Goal: Entertainment & Leisure: Consume media (video, audio)

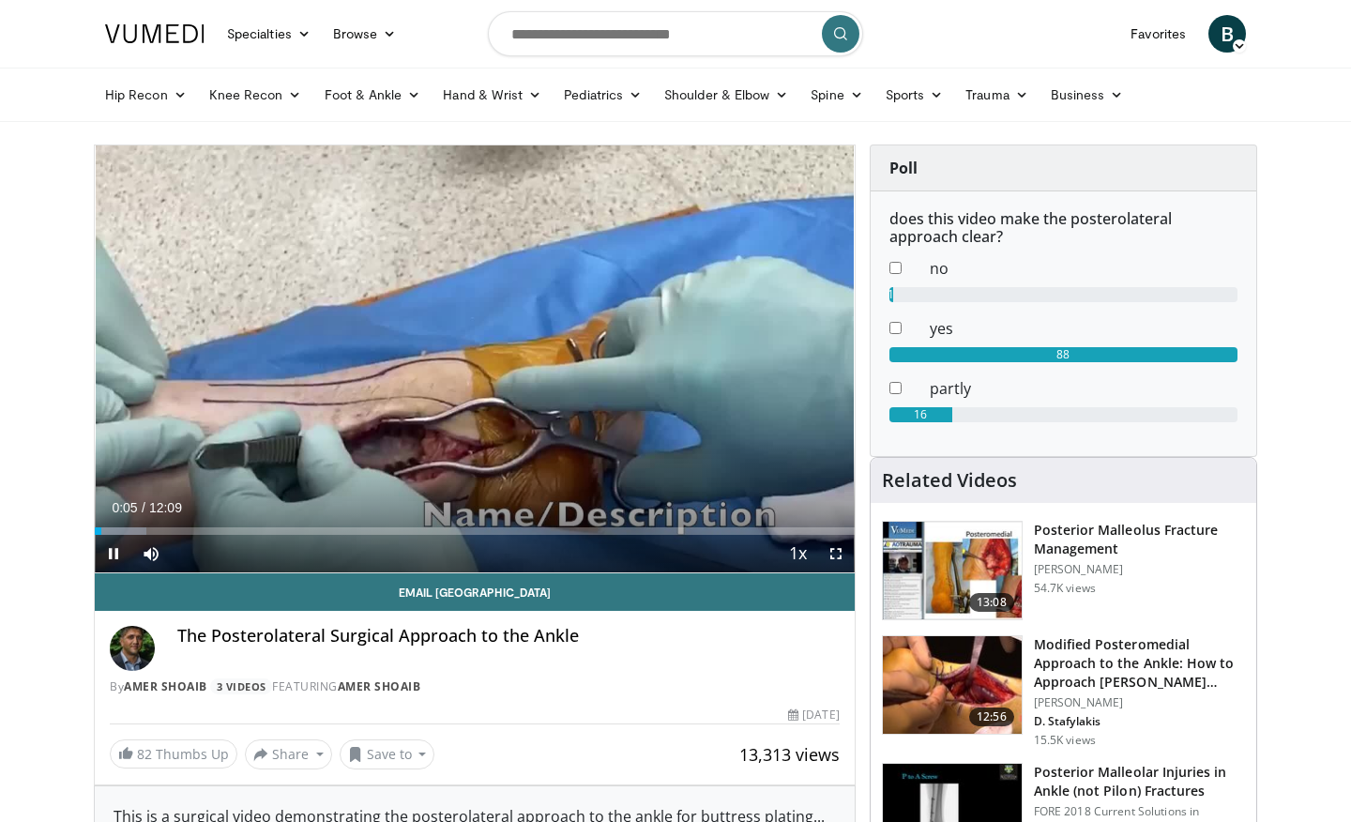
click at [184, 572] on button "+" at bounding box center [174, 579] width 19 height 15
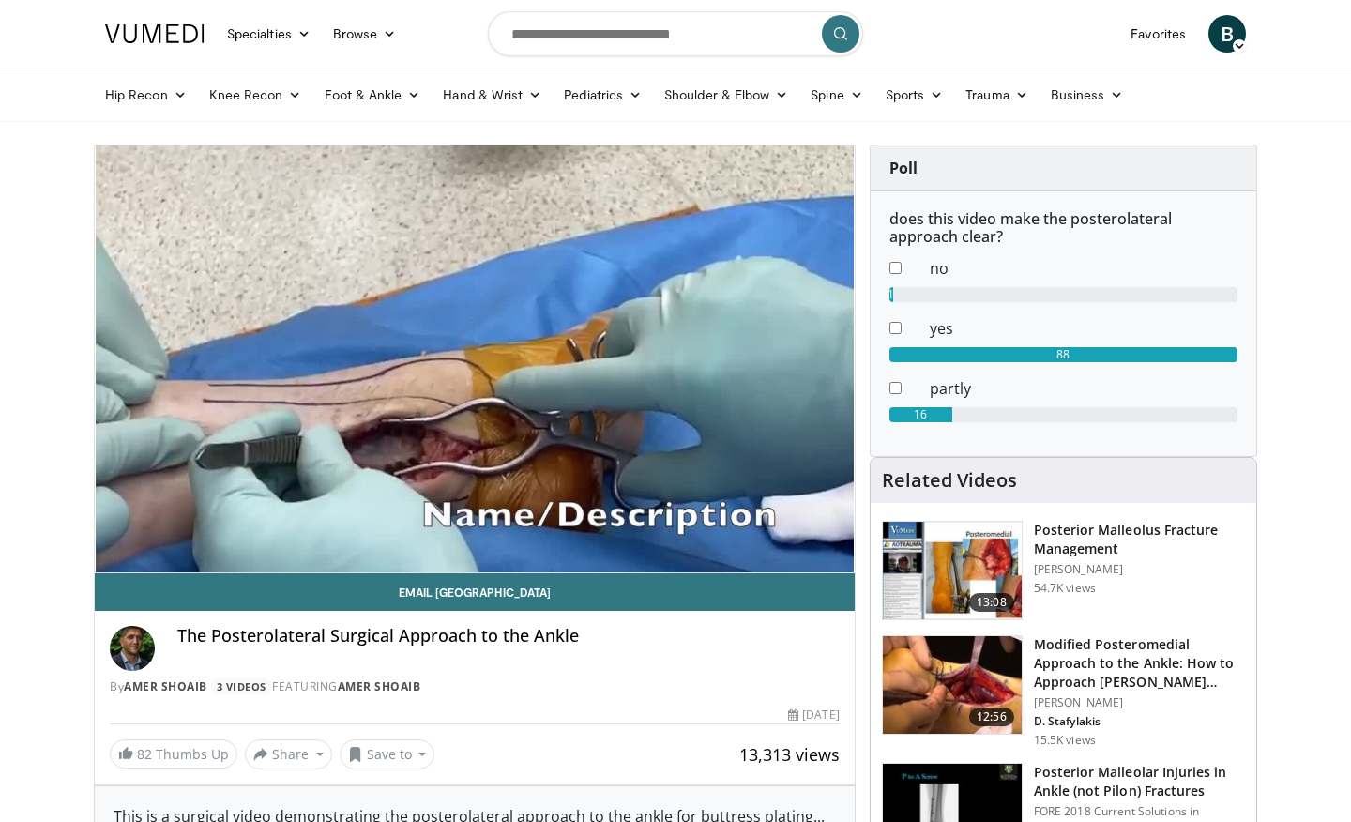
click at [184, 572] on button "+" at bounding box center [174, 579] width 19 height 15
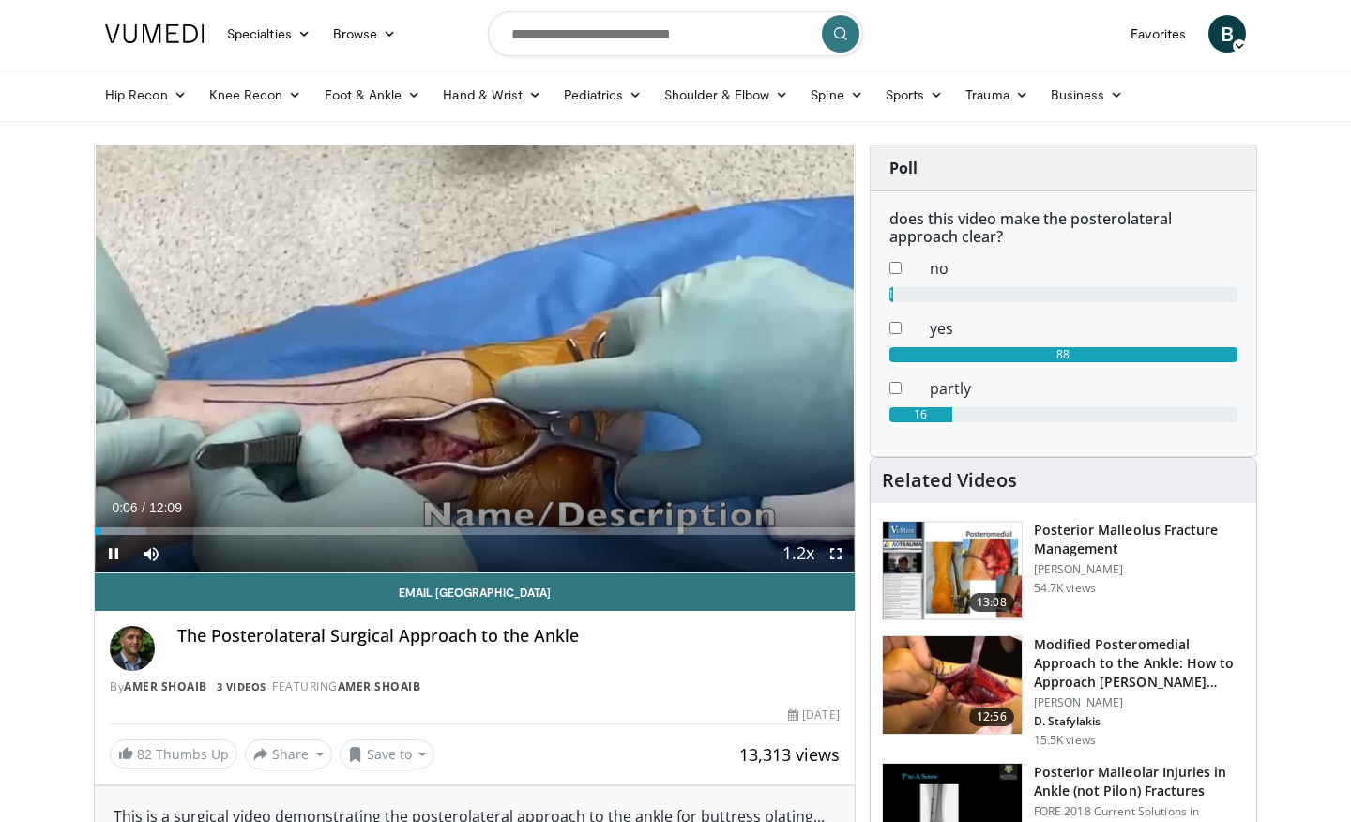
click at [184, 572] on button "+" at bounding box center [174, 579] width 19 height 15
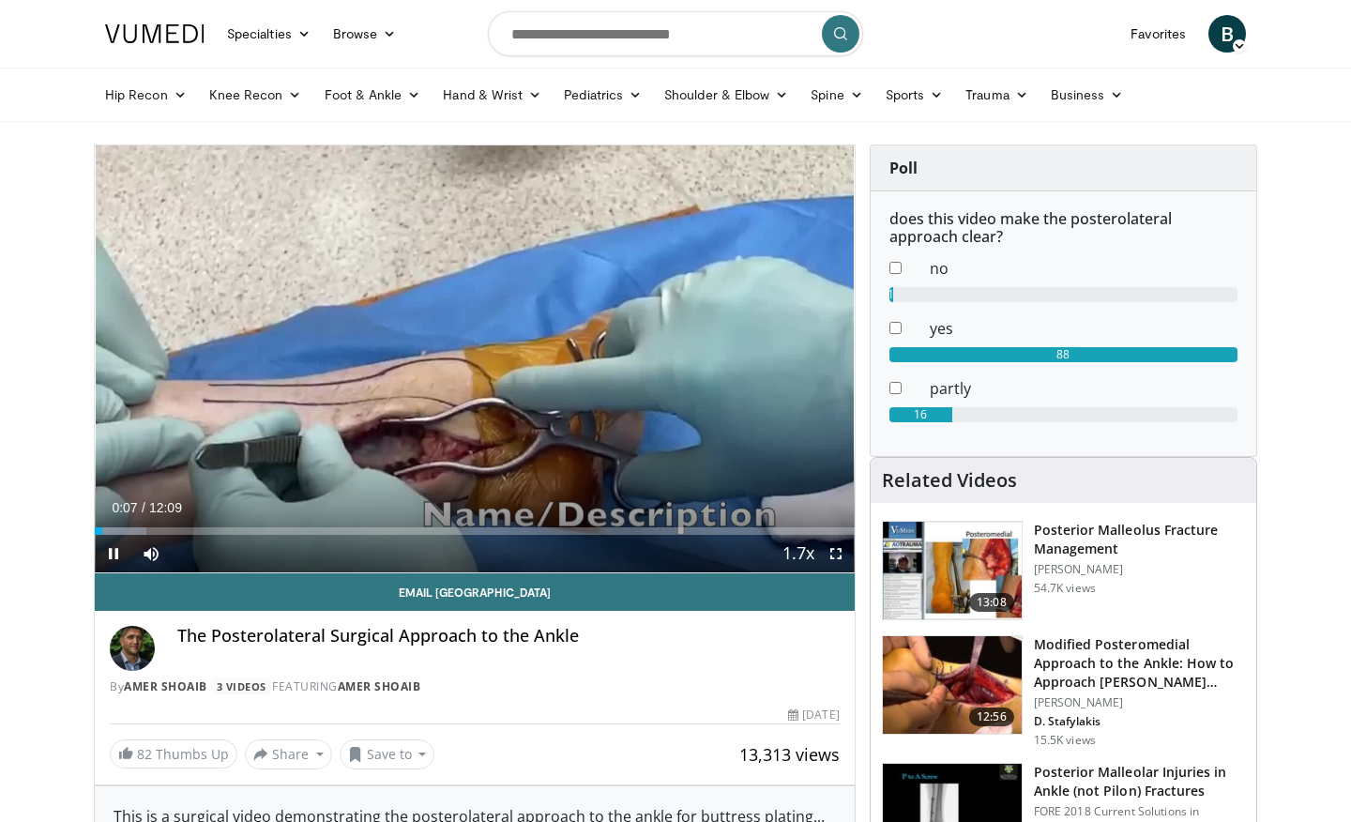
click at [184, 572] on button "+" at bounding box center [174, 579] width 19 height 15
click at [108, 557] on span "Video Player" at bounding box center [114, 554] width 38 height 38
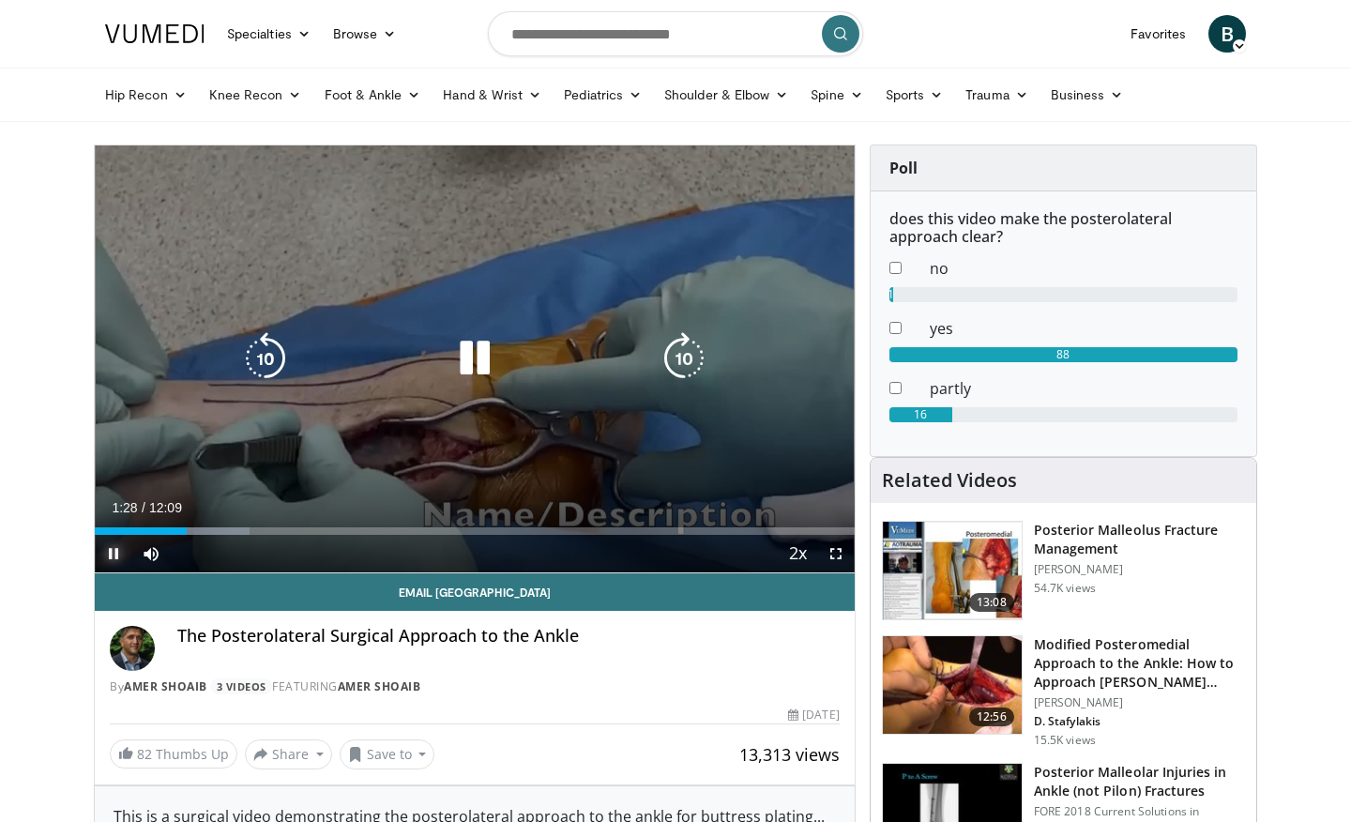
click at [110, 551] on span "Video Player" at bounding box center [114, 554] width 38 height 38
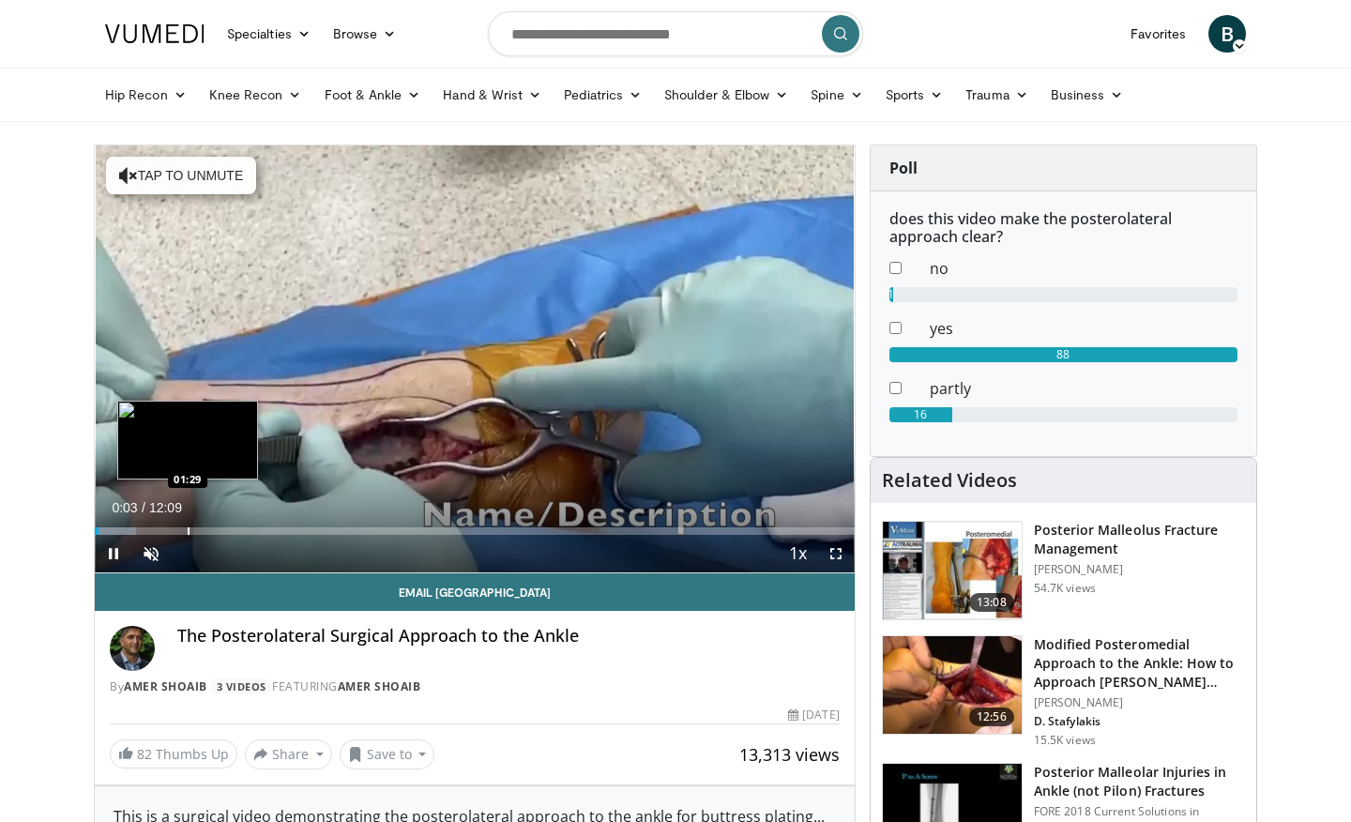
click at [187, 522] on div "Loaded : 5.43% 00:03 01:29" at bounding box center [475, 526] width 760 height 18
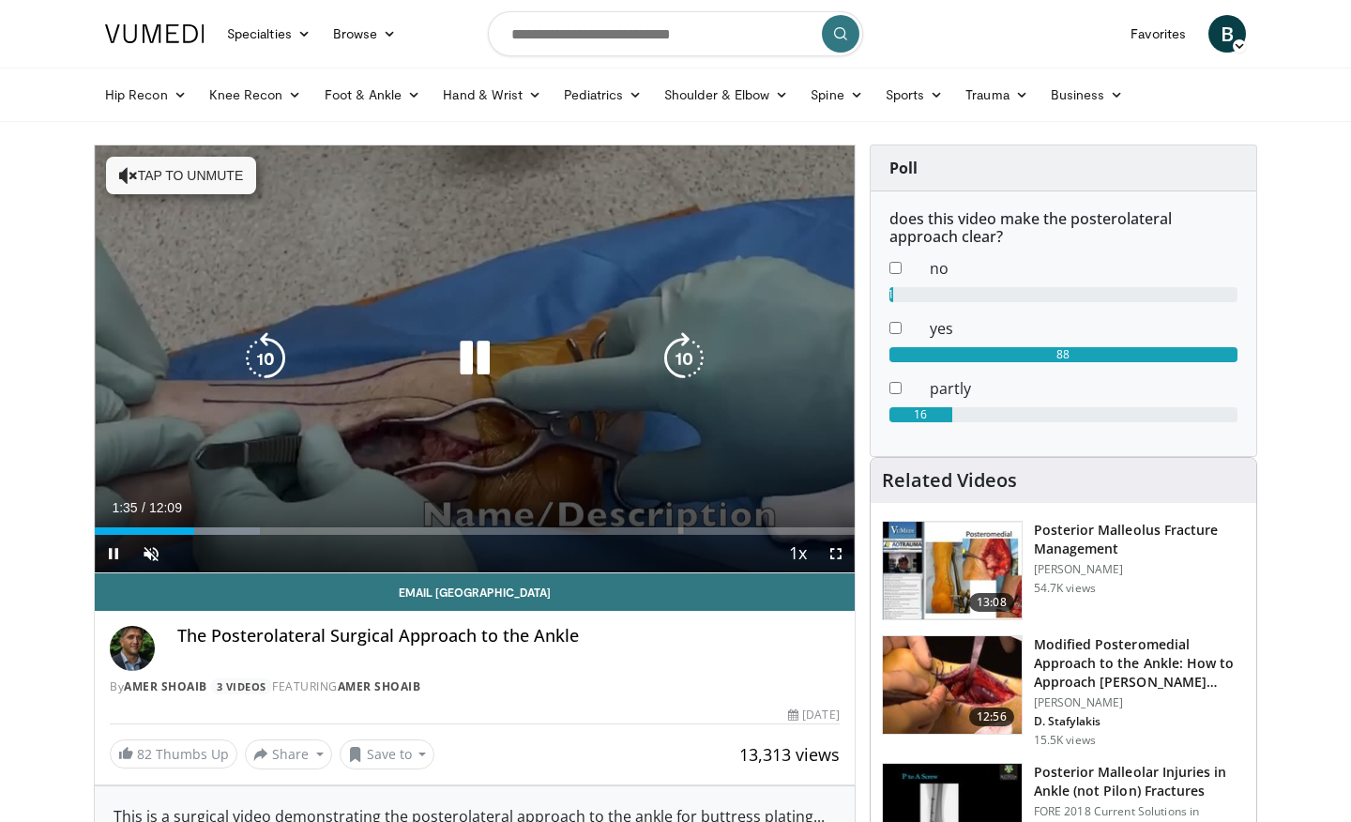
scroll to position [28, 0]
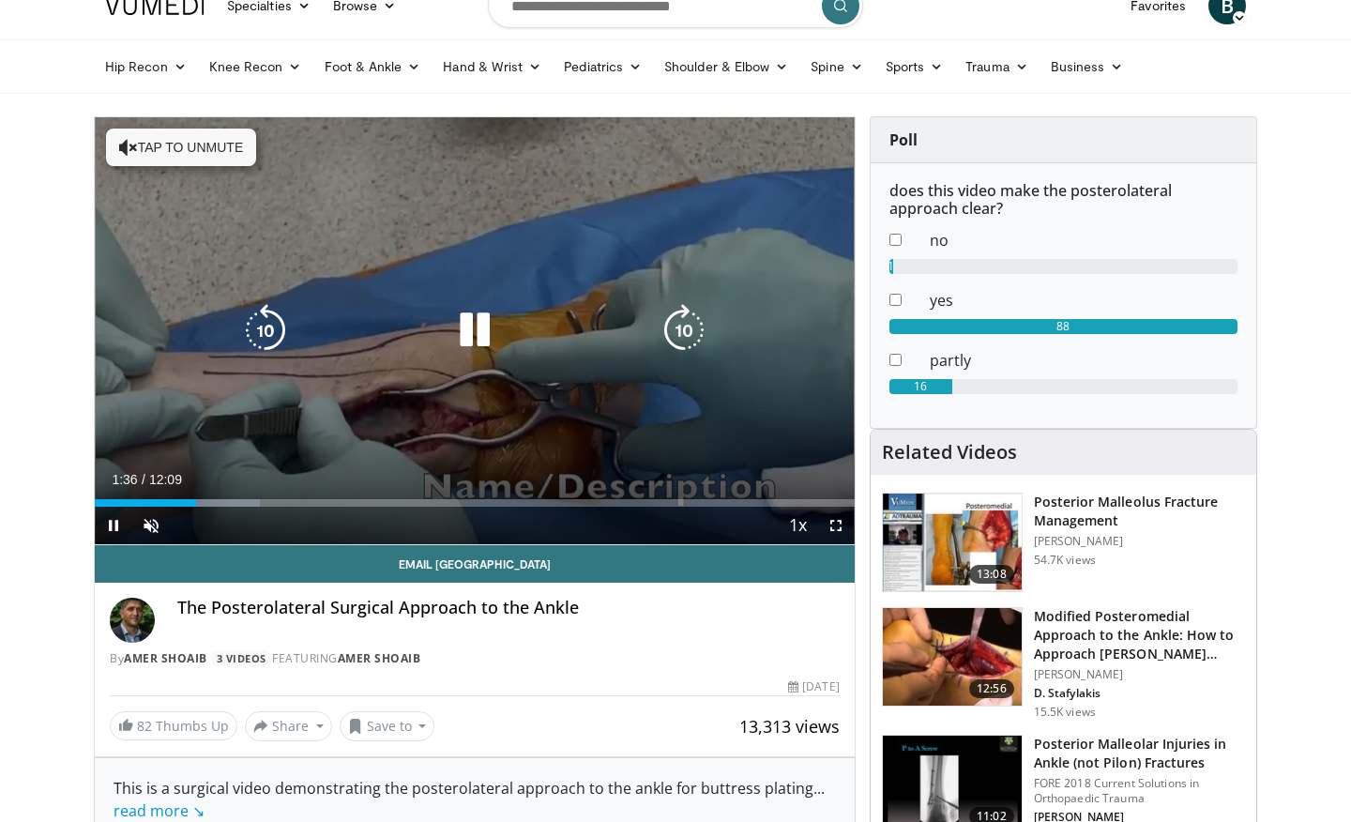
click at [189, 157] on button "Tap to unmute" at bounding box center [181, 147] width 150 height 38
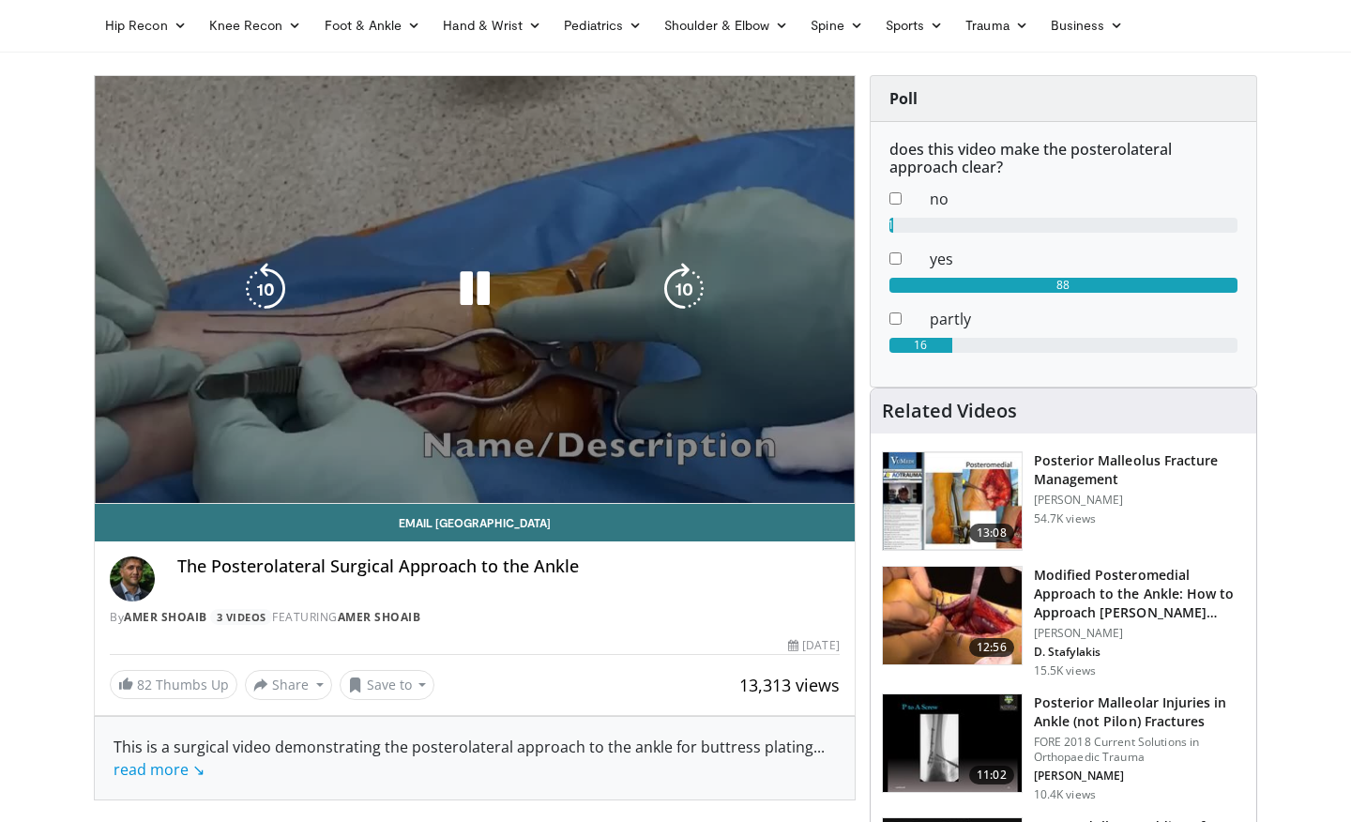
scroll to position [74, 0]
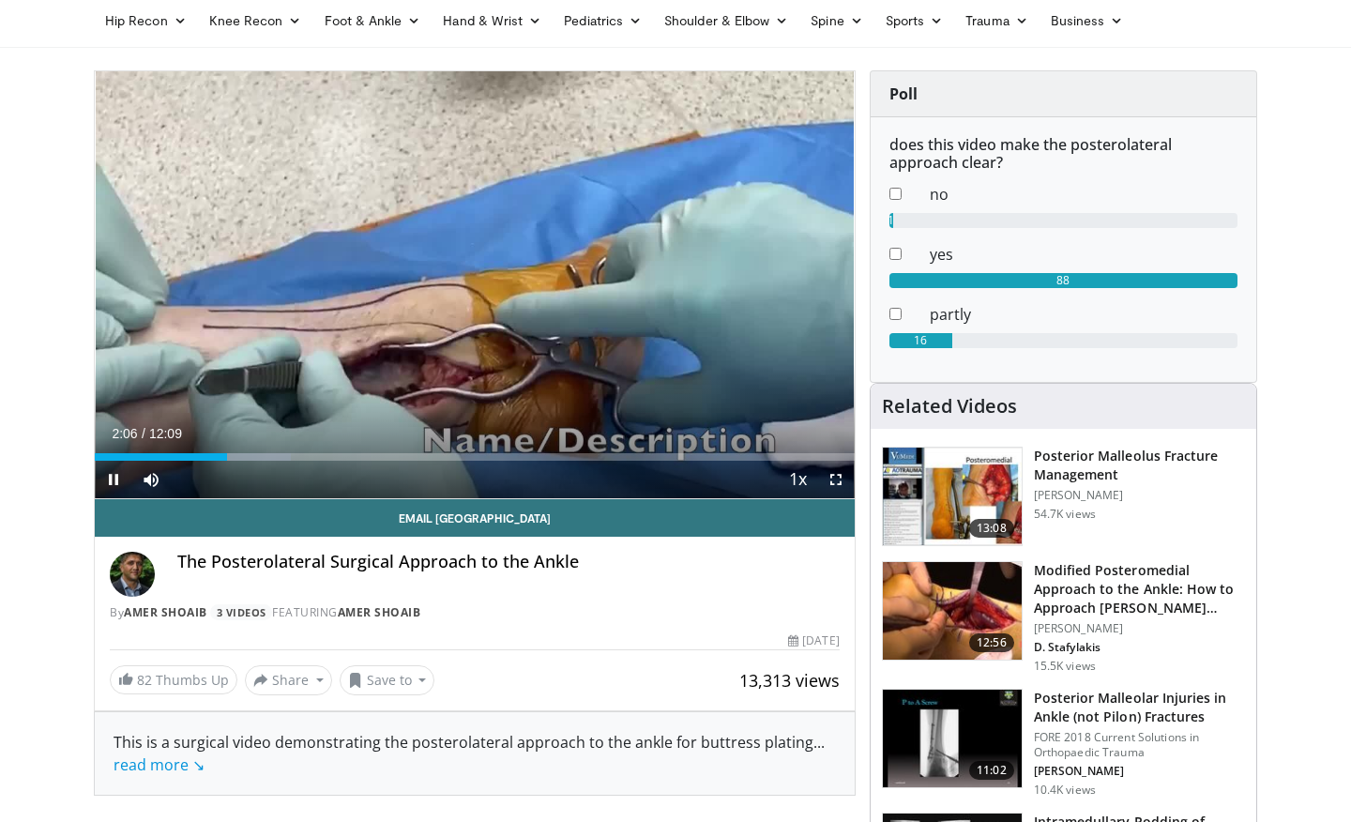
click at [184, 498] on button "+" at bounding box center [174, 505] width 19 height 15
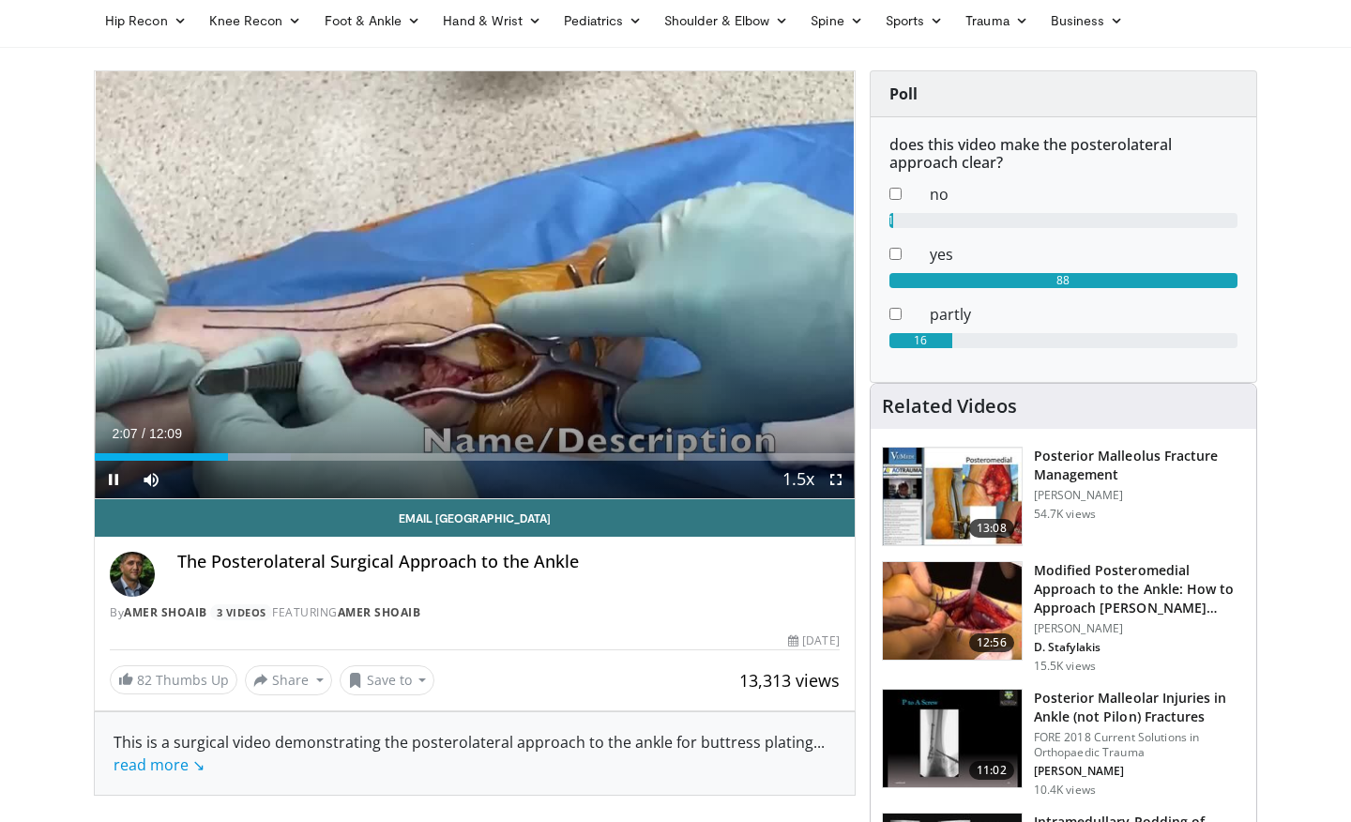
click at [184, 498] on button "+" at bounding box center [174, 505] width 19 height 15
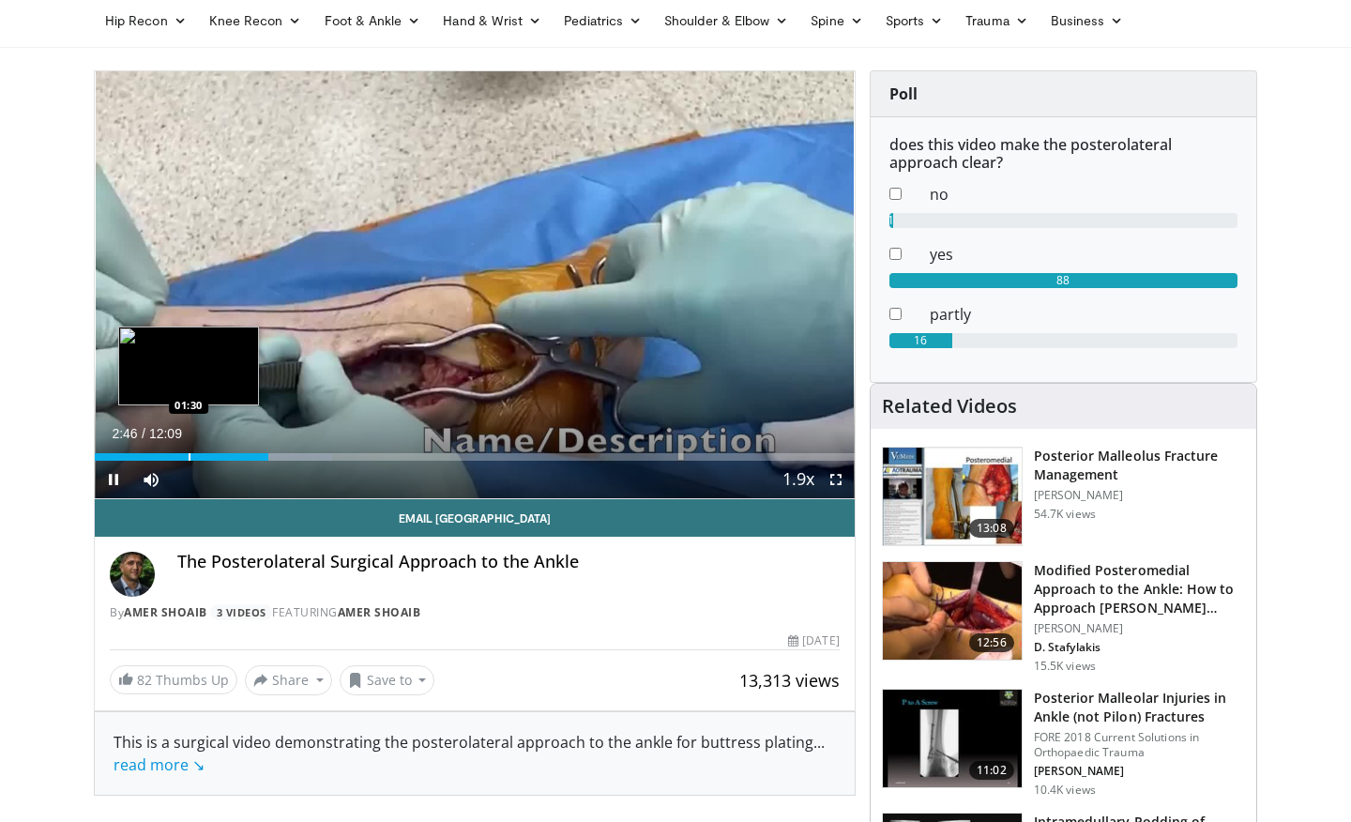
click at [188, 450] on div "Loaded : 31.27% 02:46 01:30" at bounding box center [475, 452] width 760 height 18
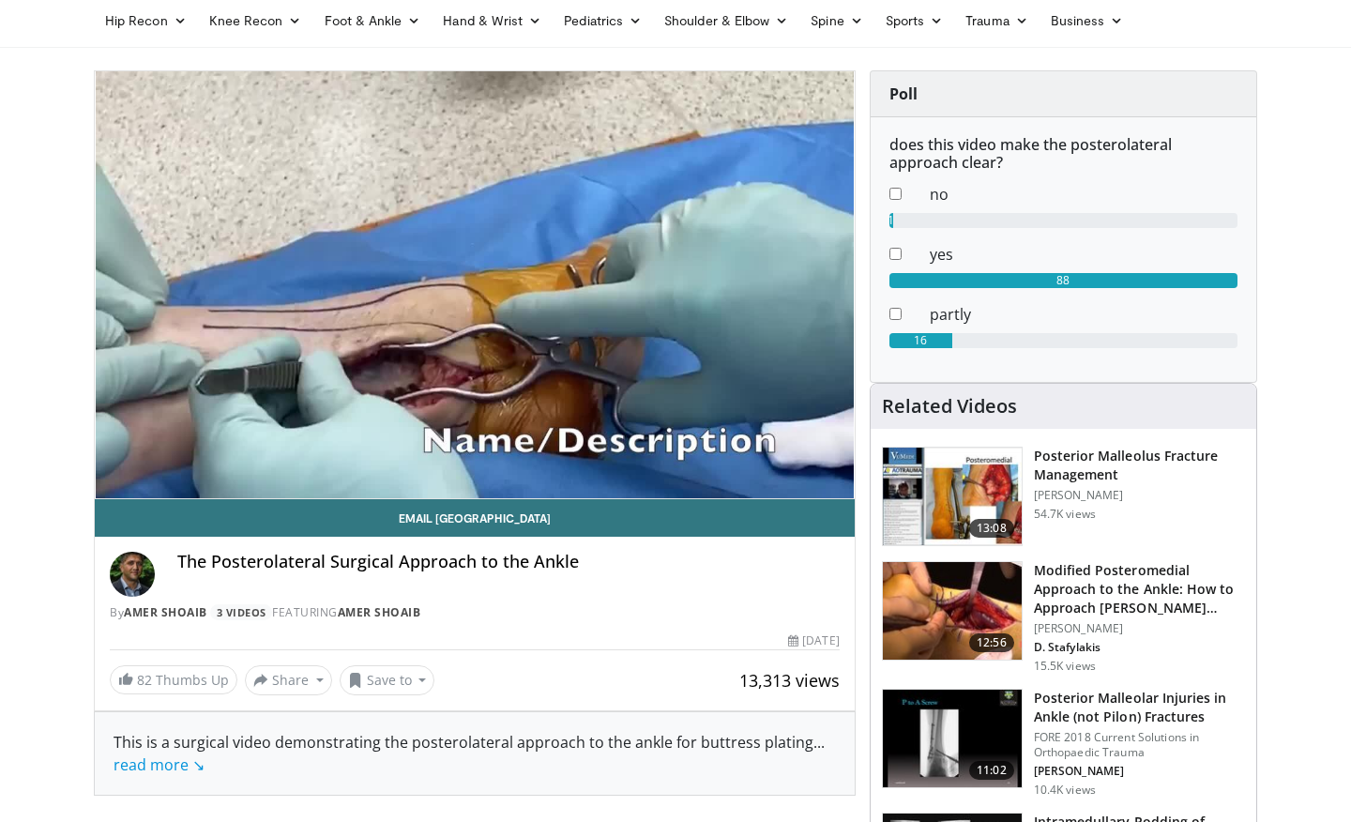
click at [176, 454] on div "10 seconds Tap to unmute" at bounding box center [475, 284] width 760 height 427
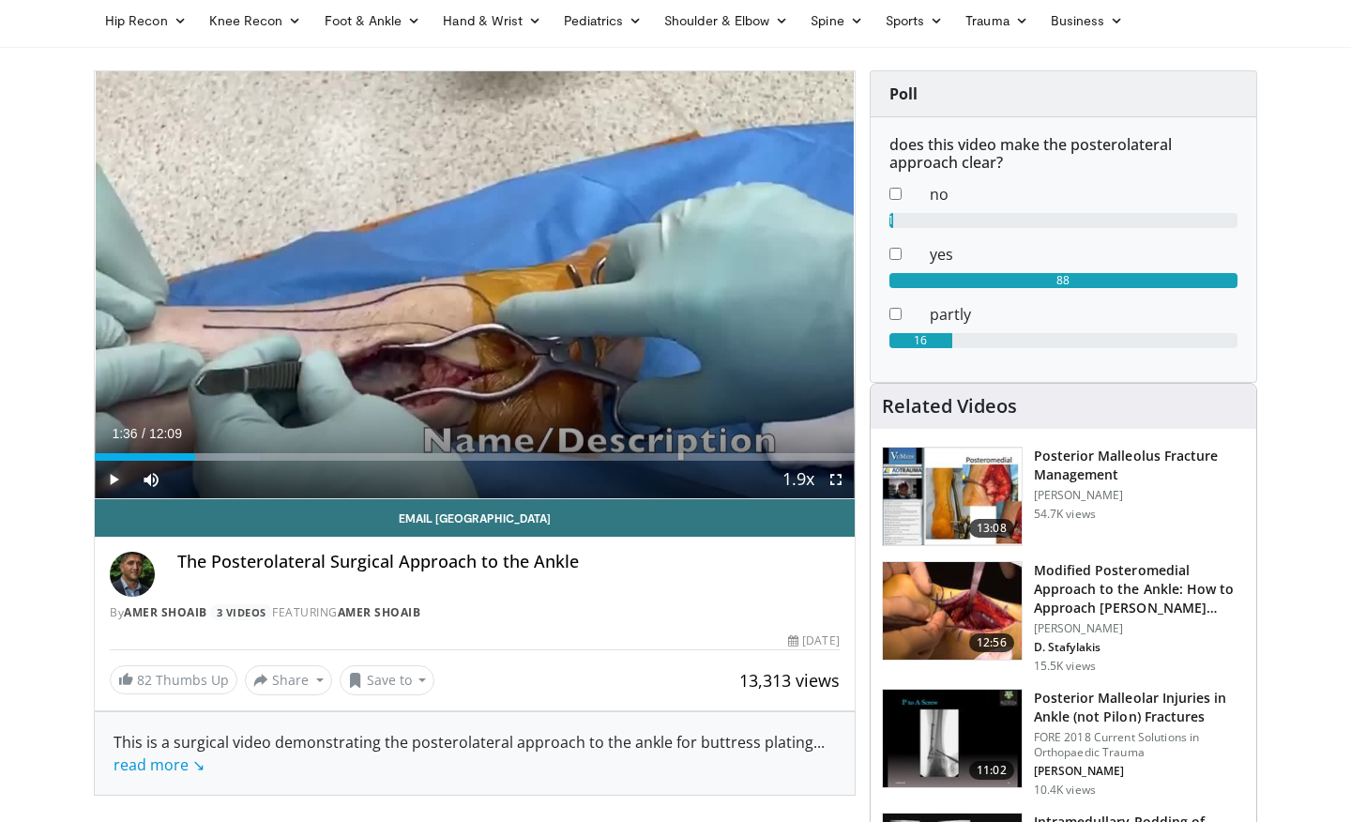
click at [118, 479] on span "Video Player" at bounding box center [114, 479] width 38 height 38
click at [184, 454] on div "Progress Bar" at bounding box center [185, 457] width 2 height 8
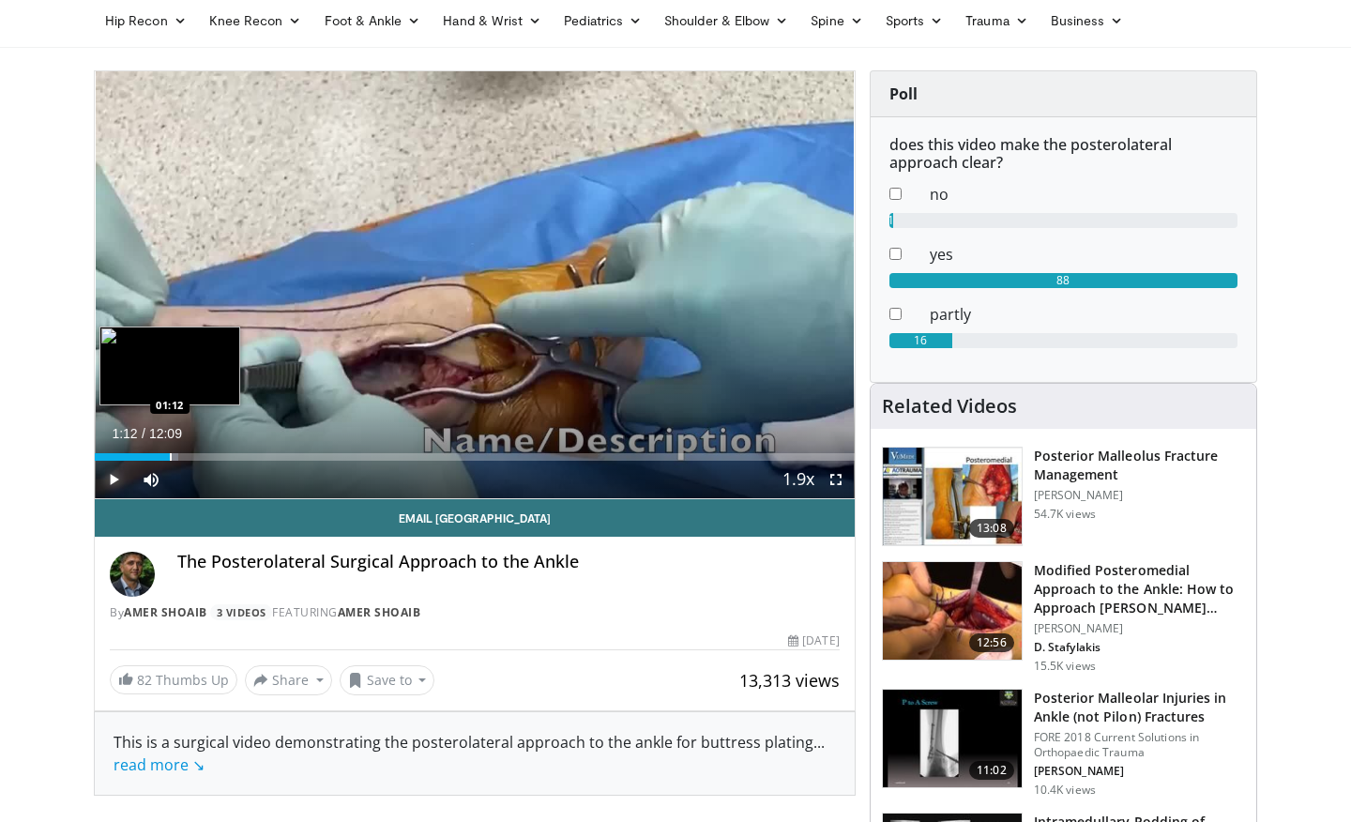
click at [170, 457] on div "Progress Bar" at bounding box center [171, 457] width 2 height 8
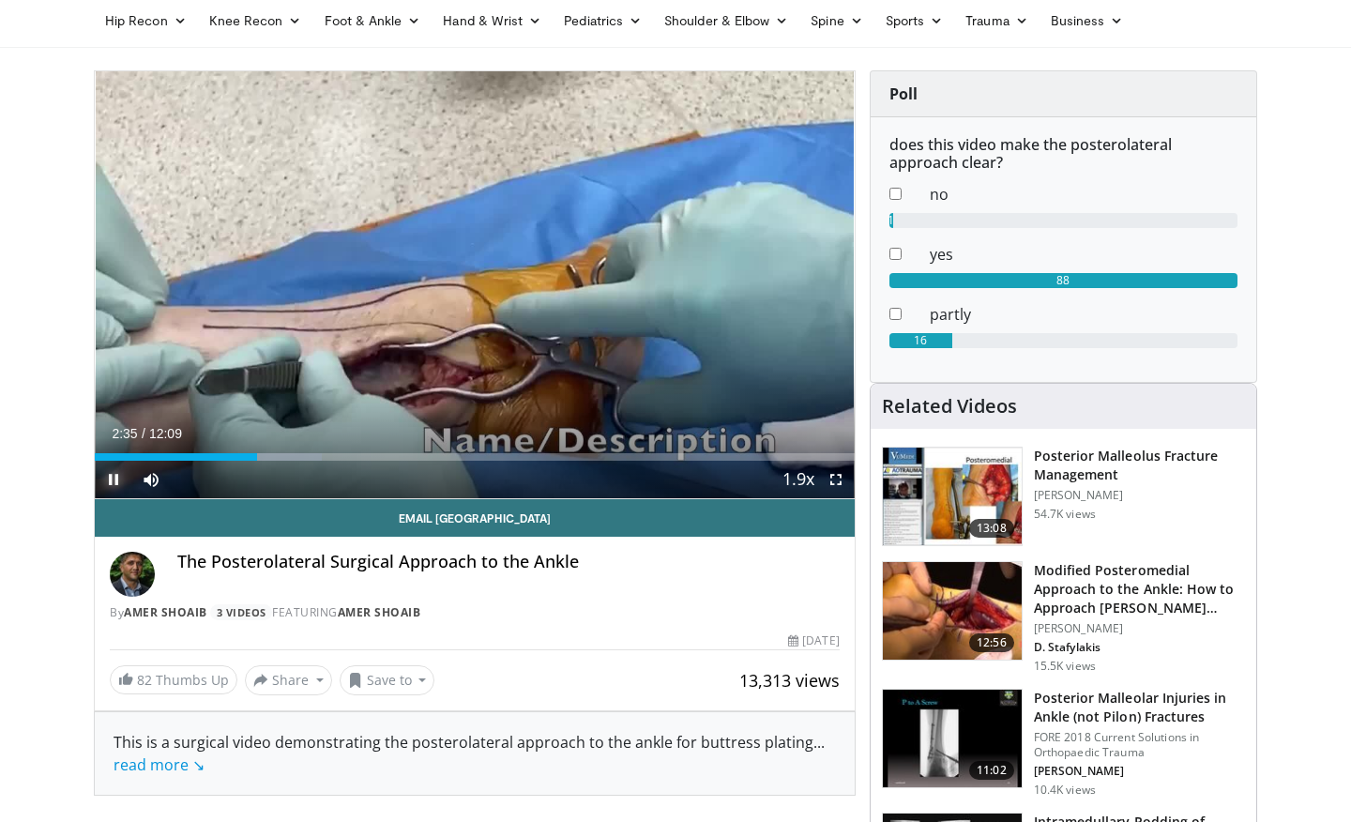
click at [99, 478] on span "Video Player" at bounding box center [114, 479] width 38 height 38
